Goal: Use online tool/utility: Utilize a website feature to perform a specific function

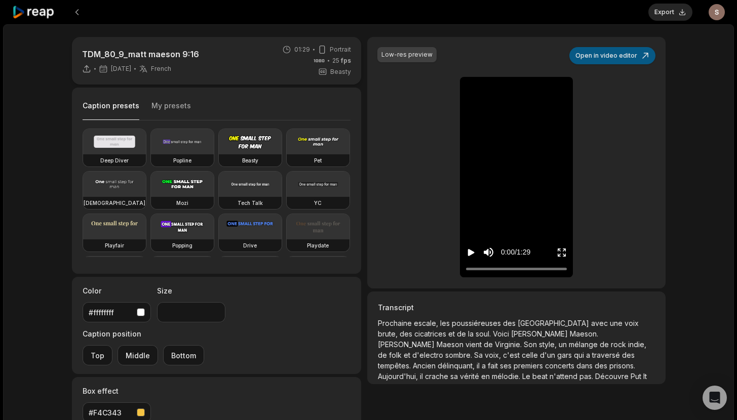
click at [631, 55] on button "Open in video editor" at bounding box center [612, 55] width 86 height 17
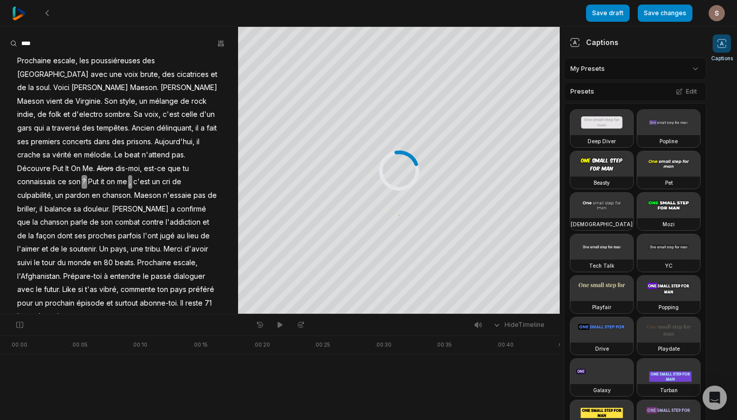
click at [655, 66] on html "Save draft Save changes Open user menu Captions Your browser does not support m…" at bounding box center [368, 210] width 737 height 420
click at [587, 115] on div "shakr sub Open options" at bounding box center [635, 115] width 138 height 20
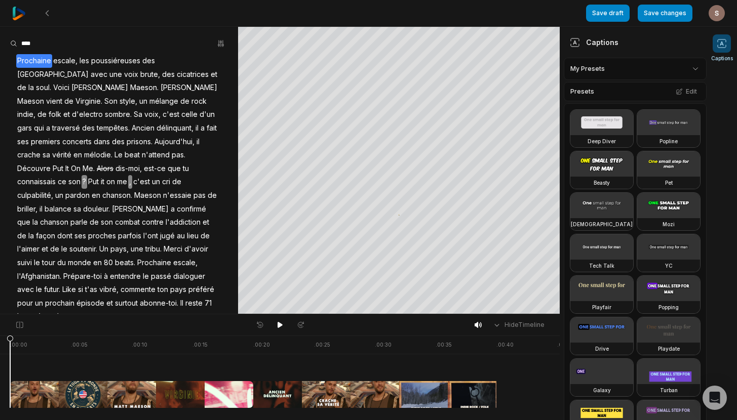
click at [90, 60] on span "poussiéreuses" at bounding box center [115, 61] width 51 height 14
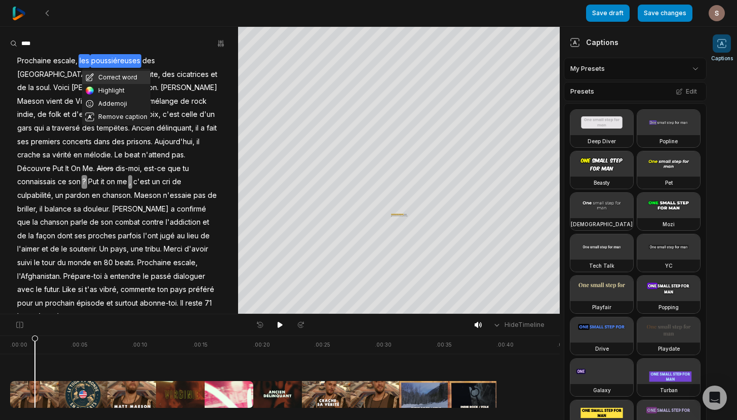
click at [105, 76] on button "Correct word" at bounding box center [116, 77] width 68 height 13
